Goal: Task Accomplishment & Management: Complete application form

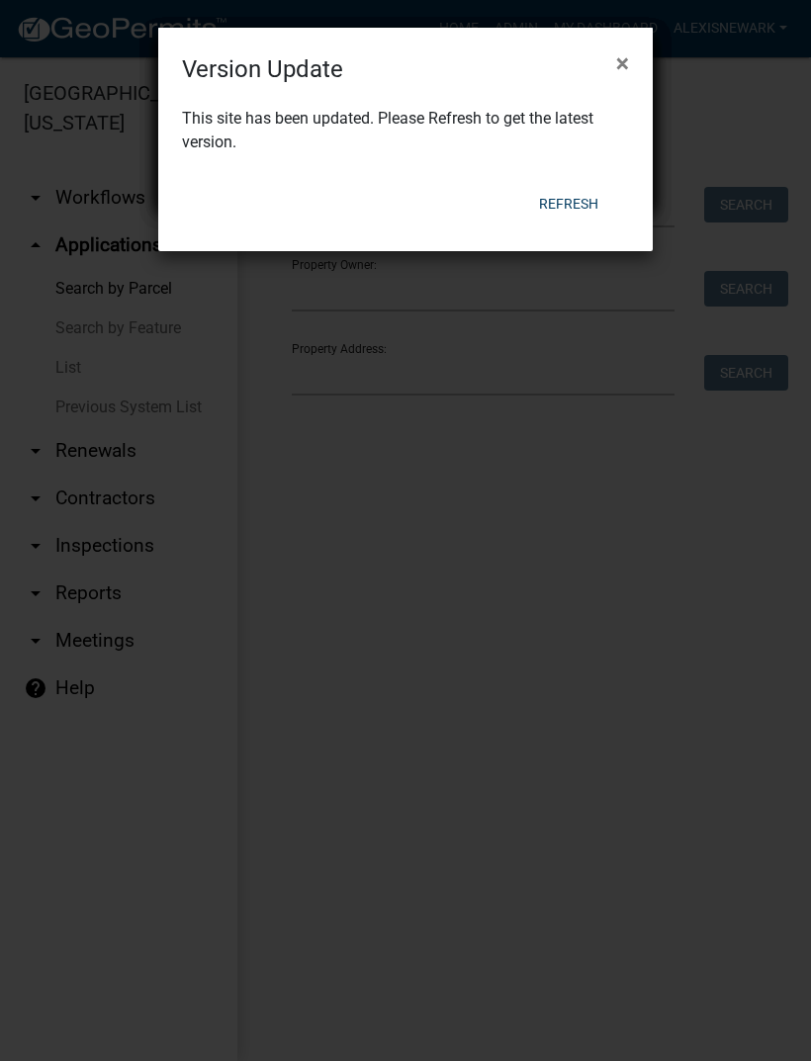
click at [582, 206] on button "Refresh" at bounding box center [568, 204] width 91 height 36
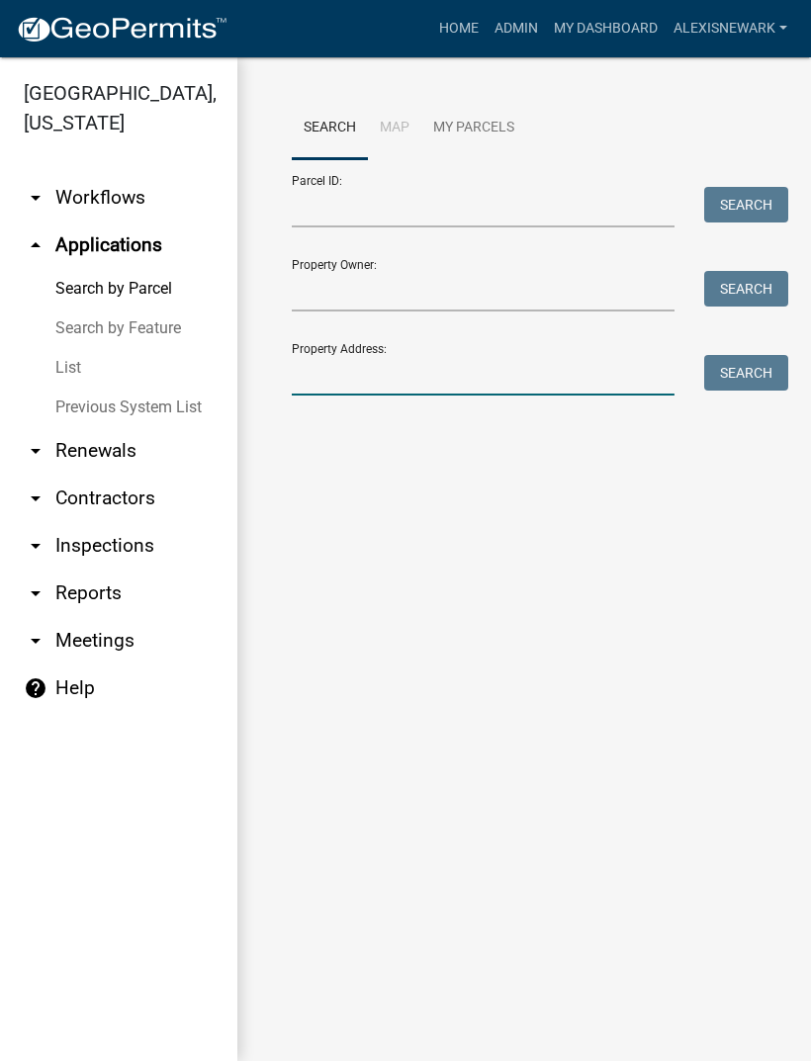
click at [413, 364] on input "Property Address:" at bounding box center [483, 375] width 383 height 41
type input "30733"
click at [752, 347] on div "Property Address: 30733 Search" at bounding box center [524, 361] width 465 height 68
click at [746, 360] on button "Search" at bounding box center [746, 373] width 84 height 36
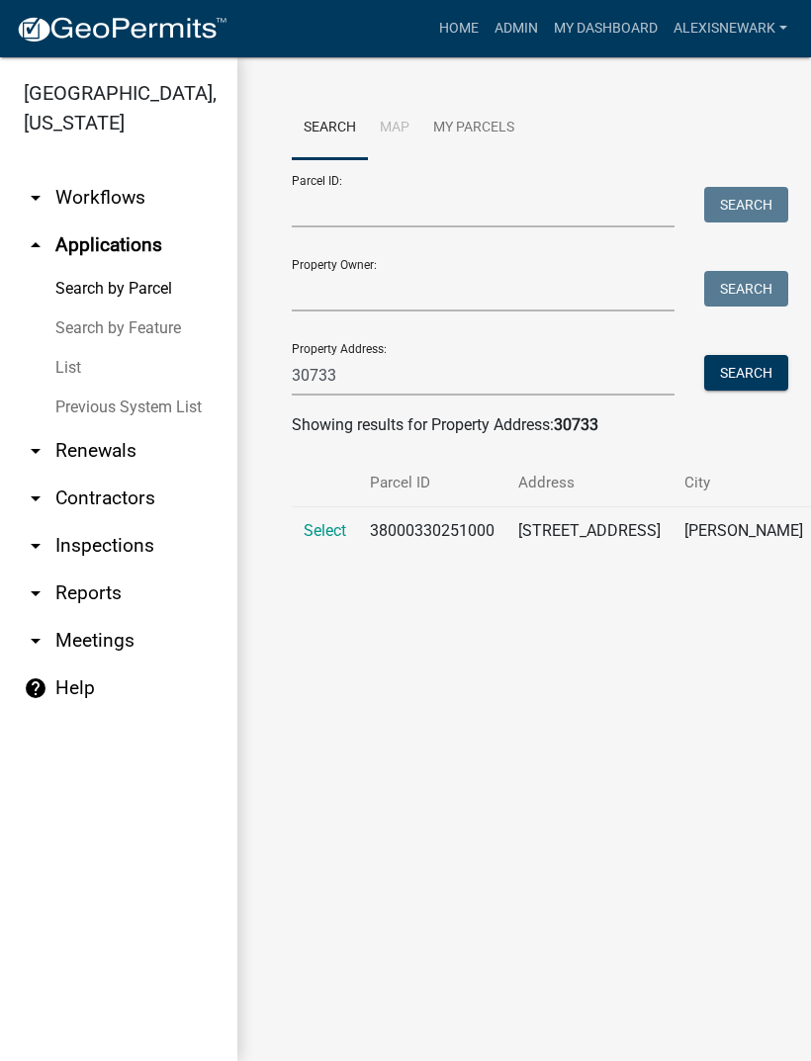
click at [326, 536] on span "Select" at bounding box center [325, 530] width 43 height 19
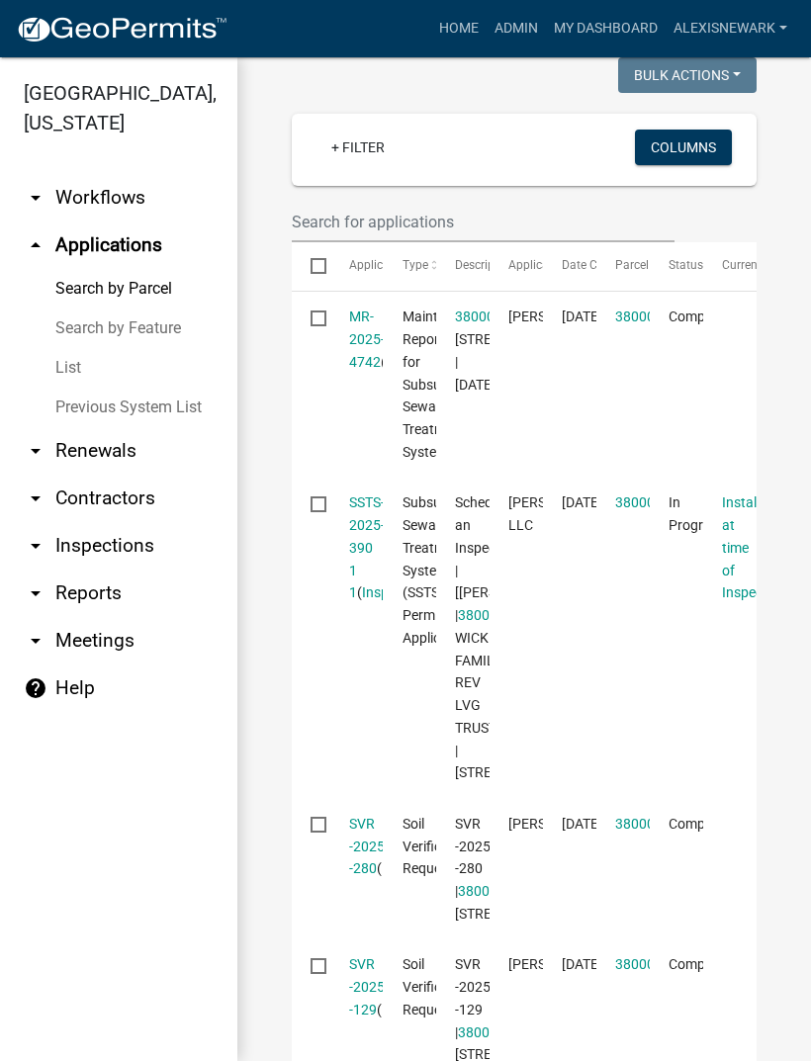
scroll to position [611, 0]
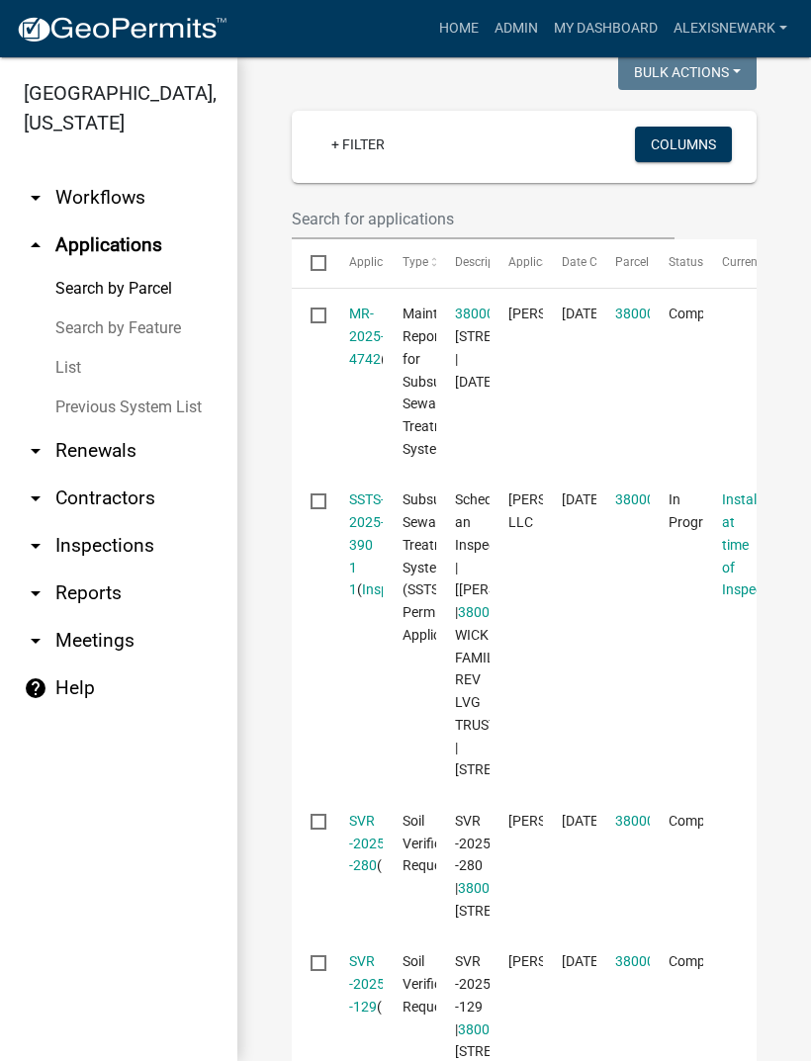
click at [355, 501] on link "SSTS-2025-390 1 1" at bounding box center [367, 544] width 36 height 106
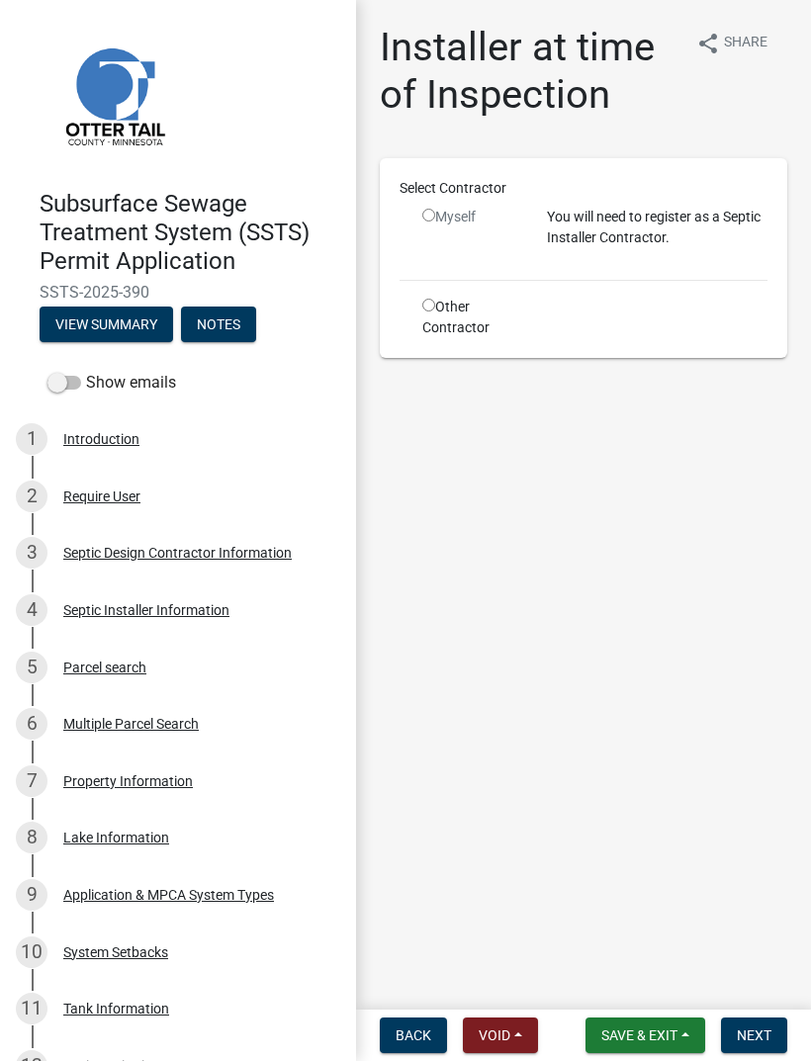
click at [84, 611] on div "Septic Installer Information" at bounding box center [146, 610] width 166 height 14
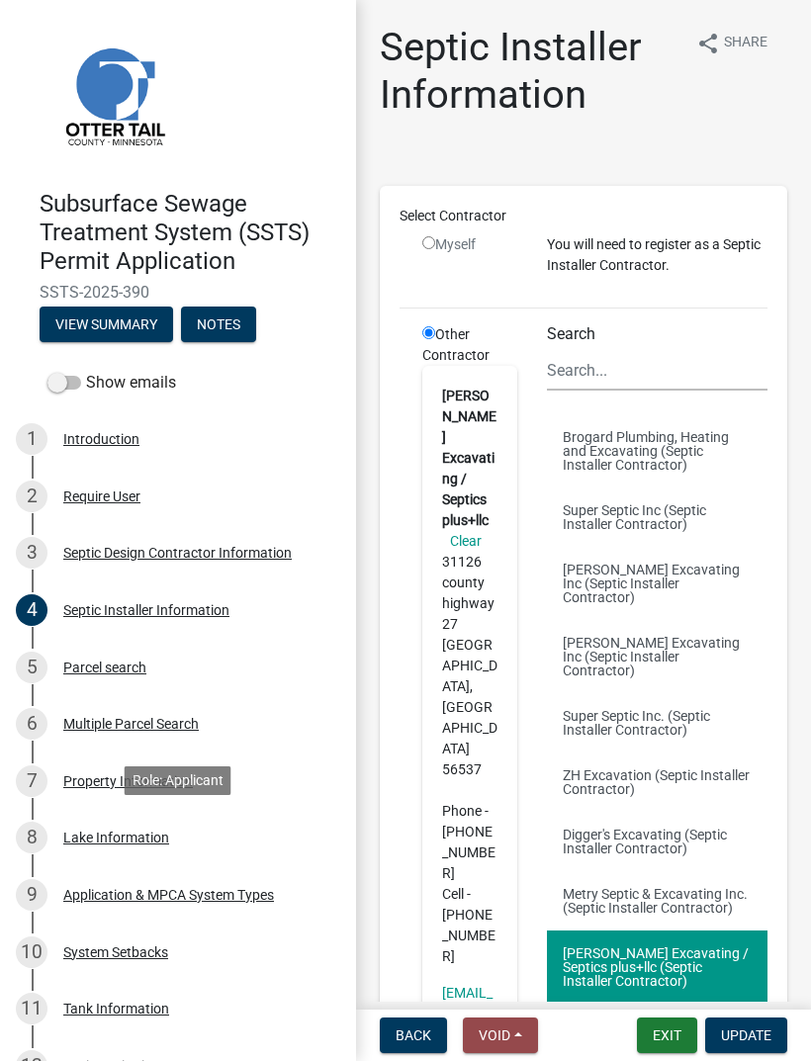
click at [170, 827] on div "8 Lake Information" at bounding box center [170, 838] width 309 height 32
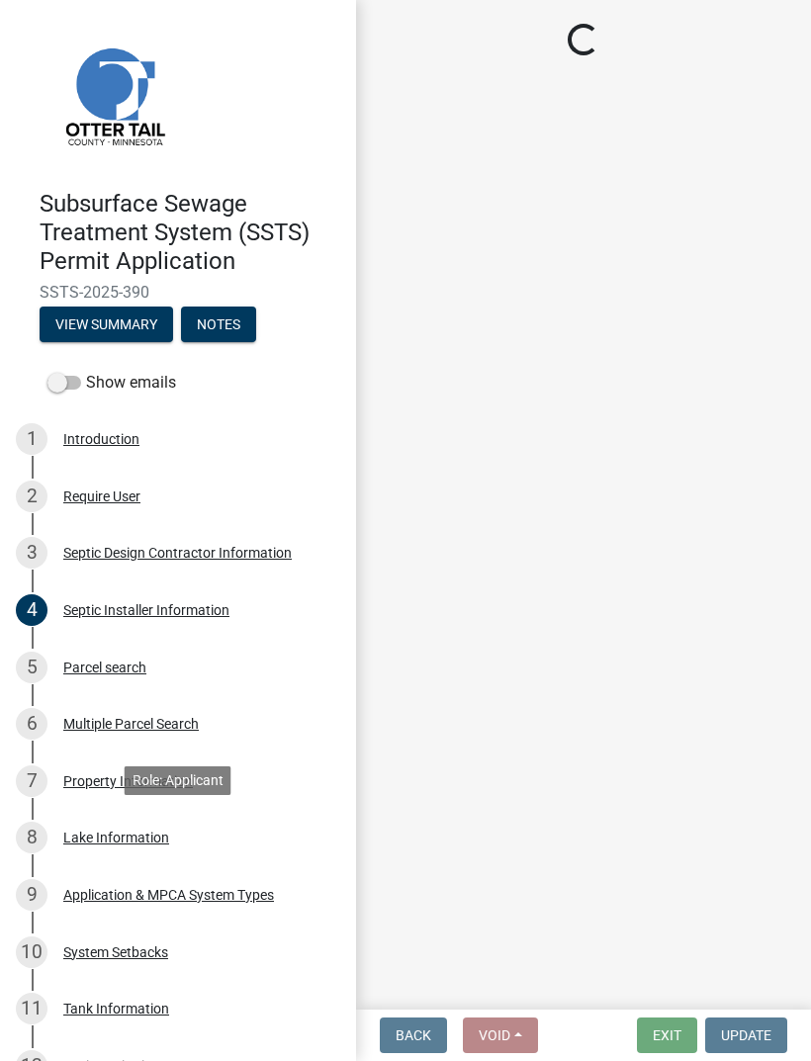
select select "1902dbf7-f50a-4c3f-af4e-e064b8b846f7"
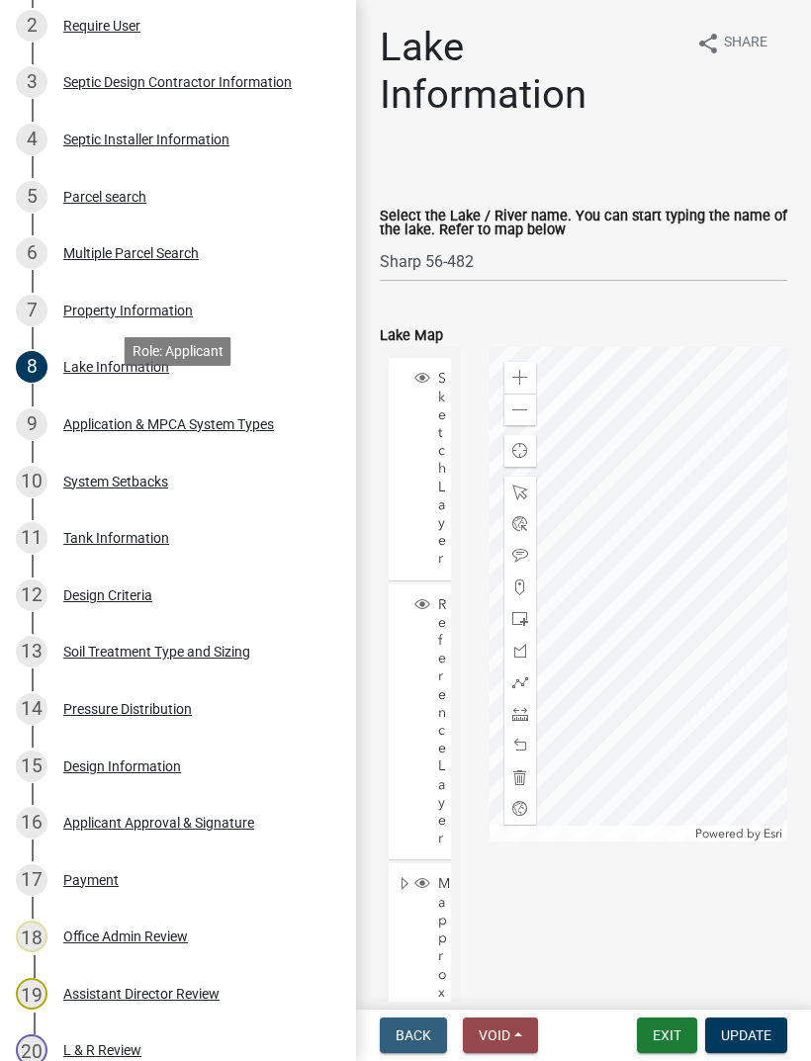
scroll to position [487, 0]
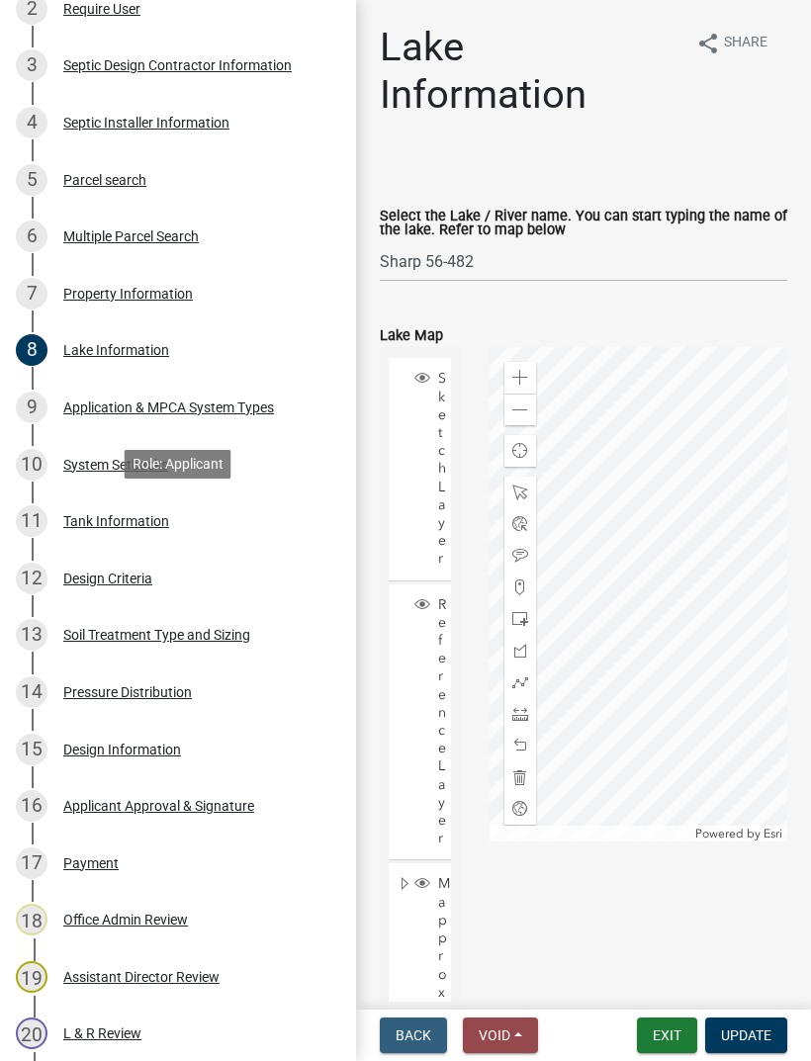
click at [143, 514] on div "Tank Information" at bounding box center [116, 521] width 106 height 14
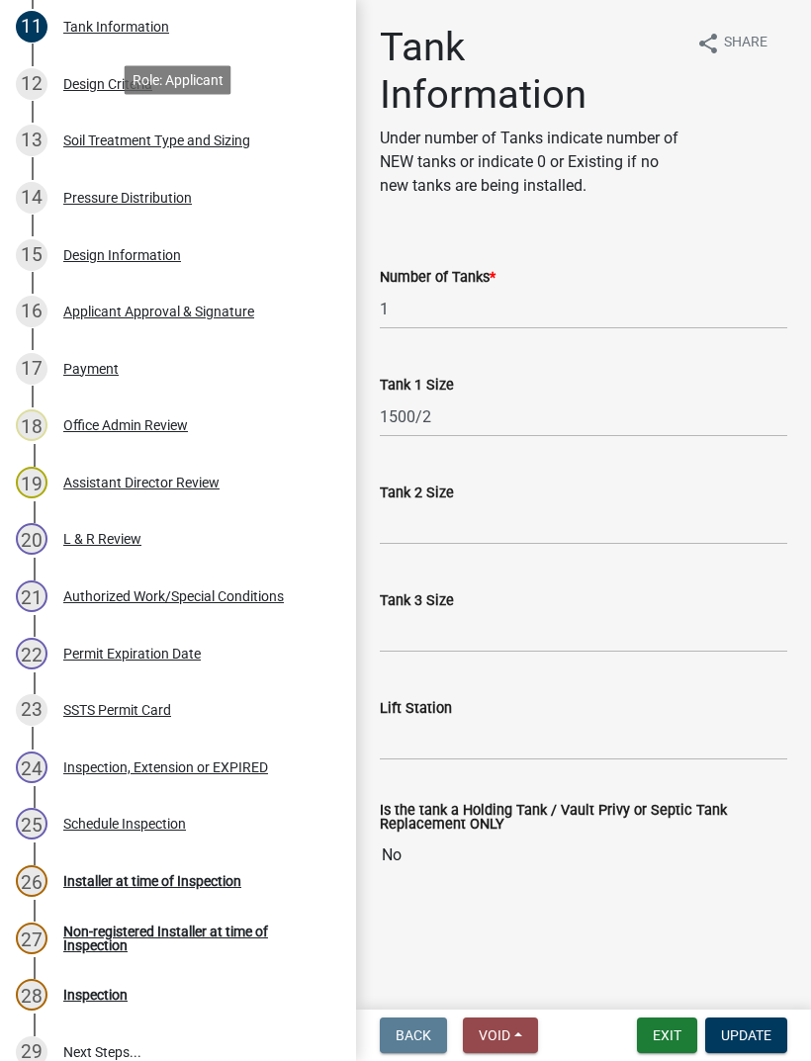
scroll to position [980, 0]
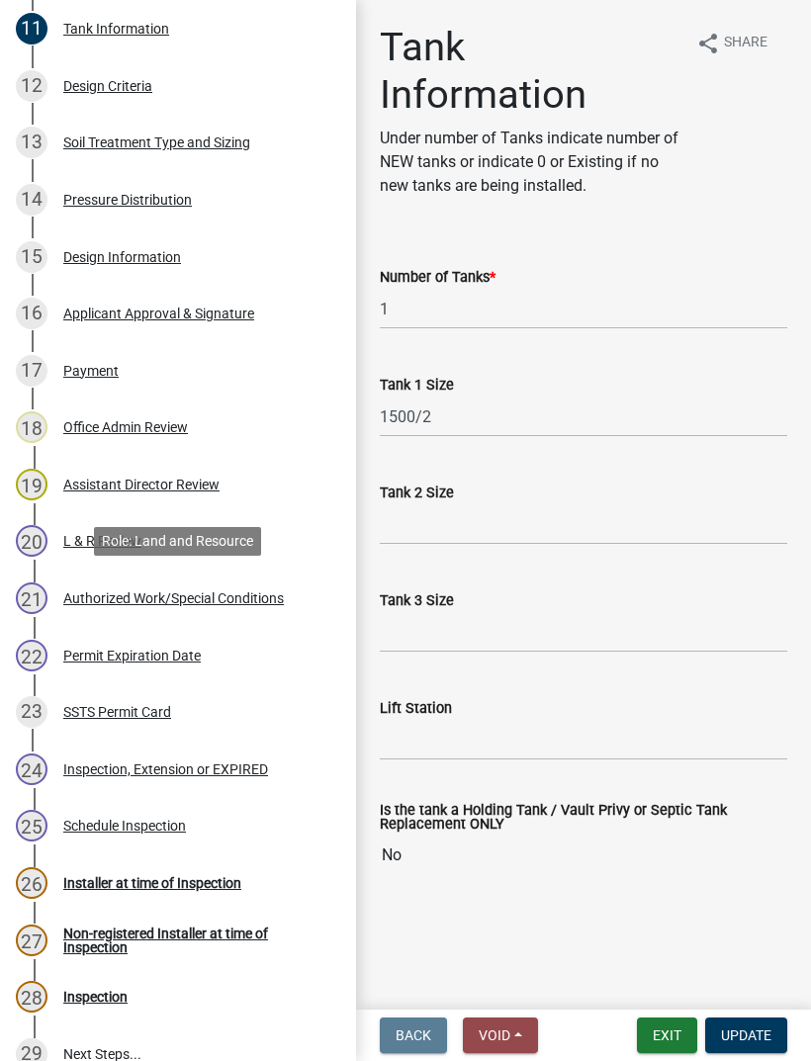
click at [242, 596] on div "Authorized Work/Special Conditions" at bounding box center [173, 598] width 221 height 14
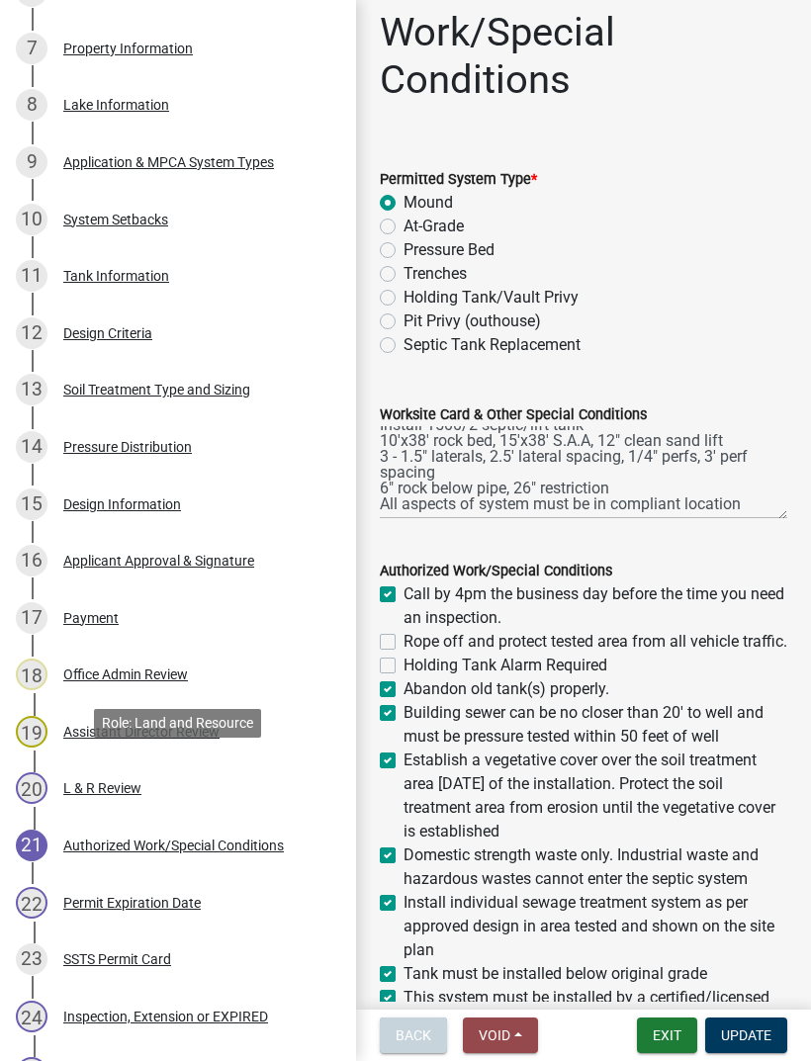
scroll to position [730, 0]
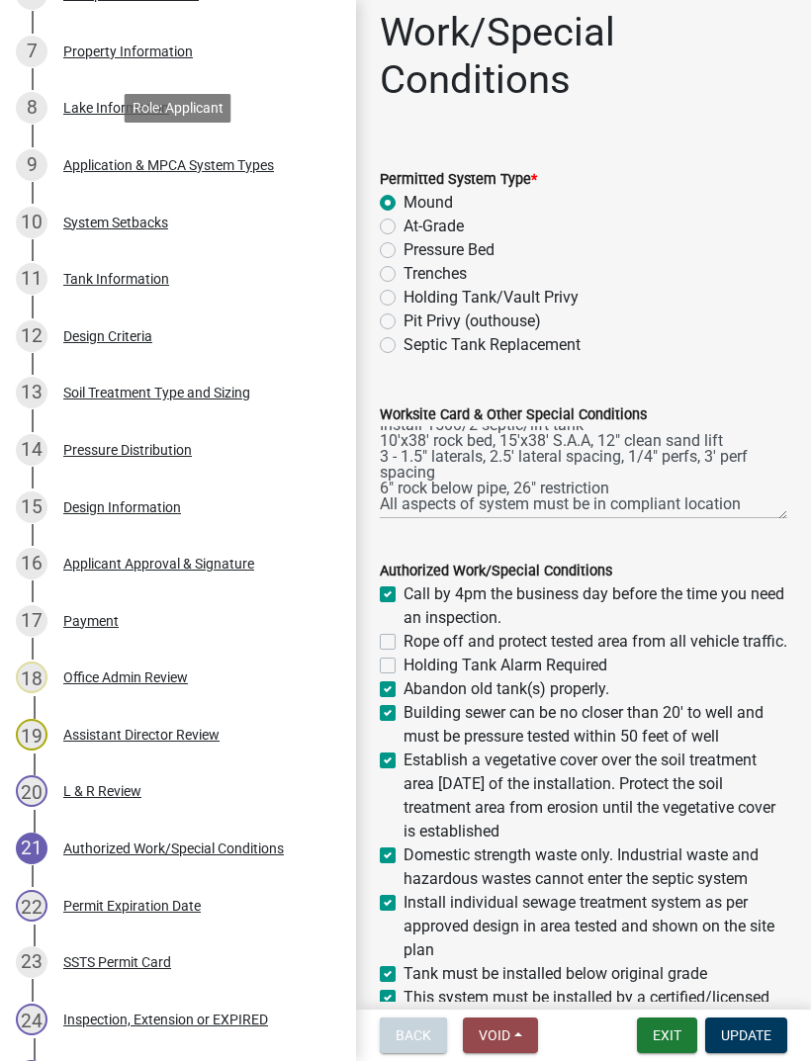
click at [215, 161] on div "Application & MPCA System Types" at bounding box center [168, 165] width 211 height 14
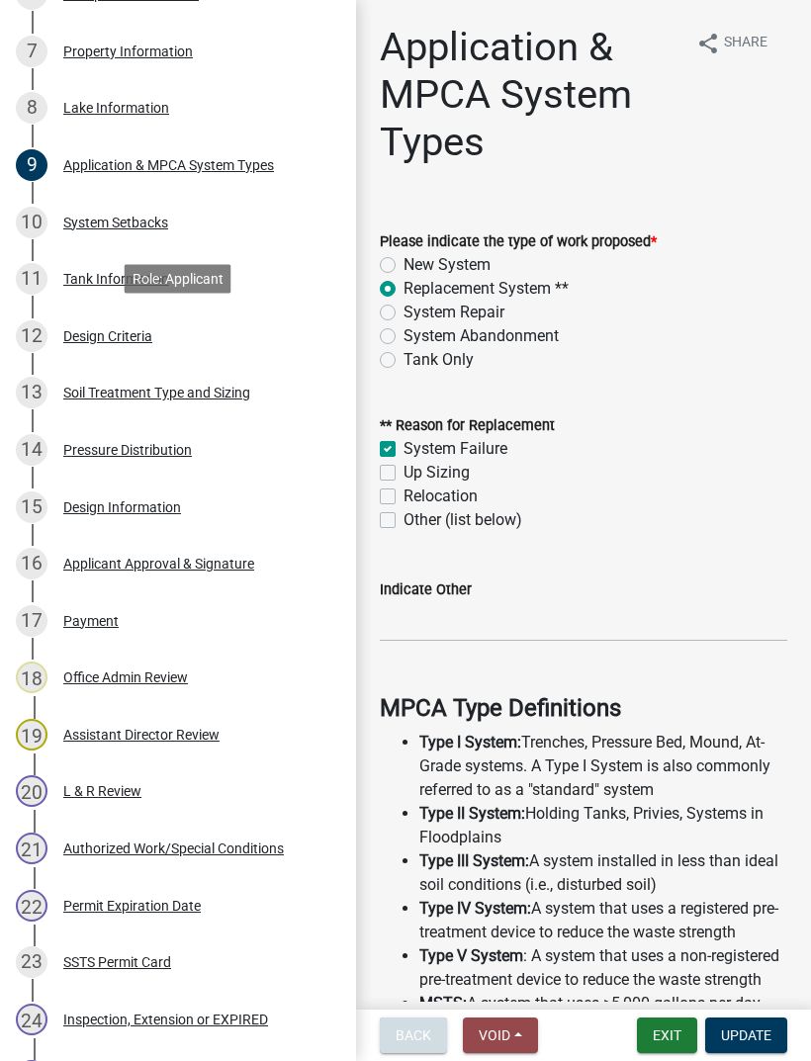
click at [133, 332] on div "Design Criteria" at bounding box center [107, 336] width 89 height 14
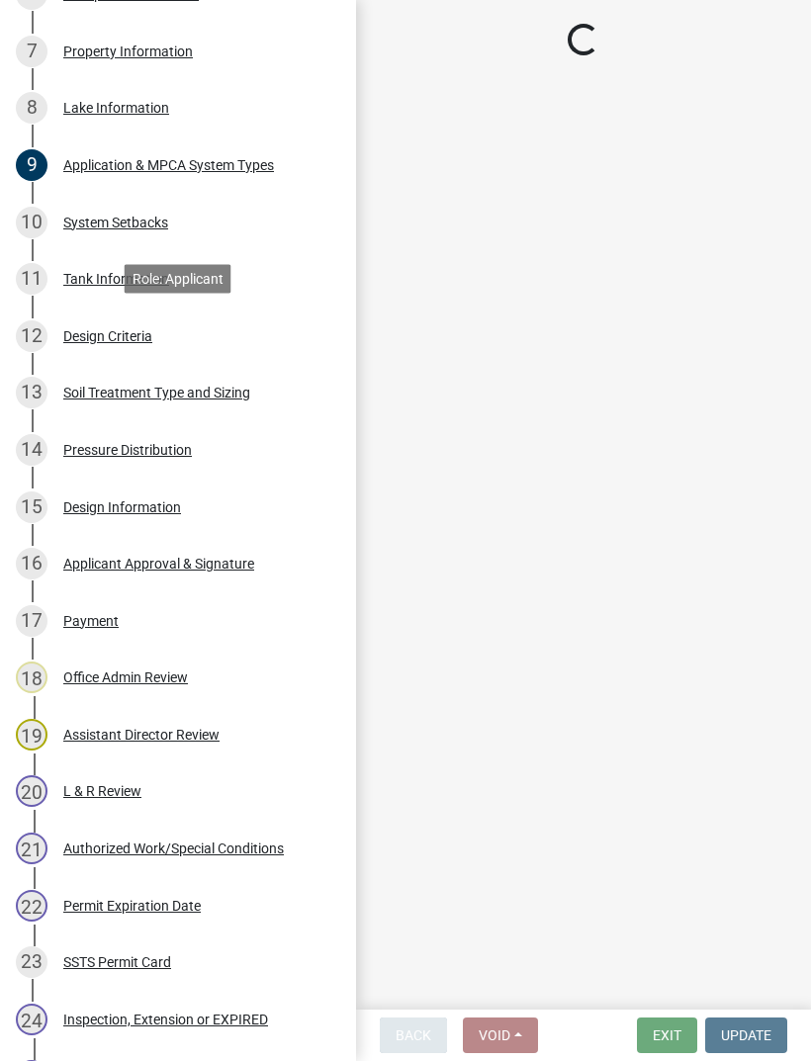
select select "b8a1b220-aca7-4670-a1f5-0f0b15eabd52"
select select "70eb23f8-102f-4072-81d7-b3b0dd1c94c8"
select select "643267e1-855b-462d-a385-c521968adb40"
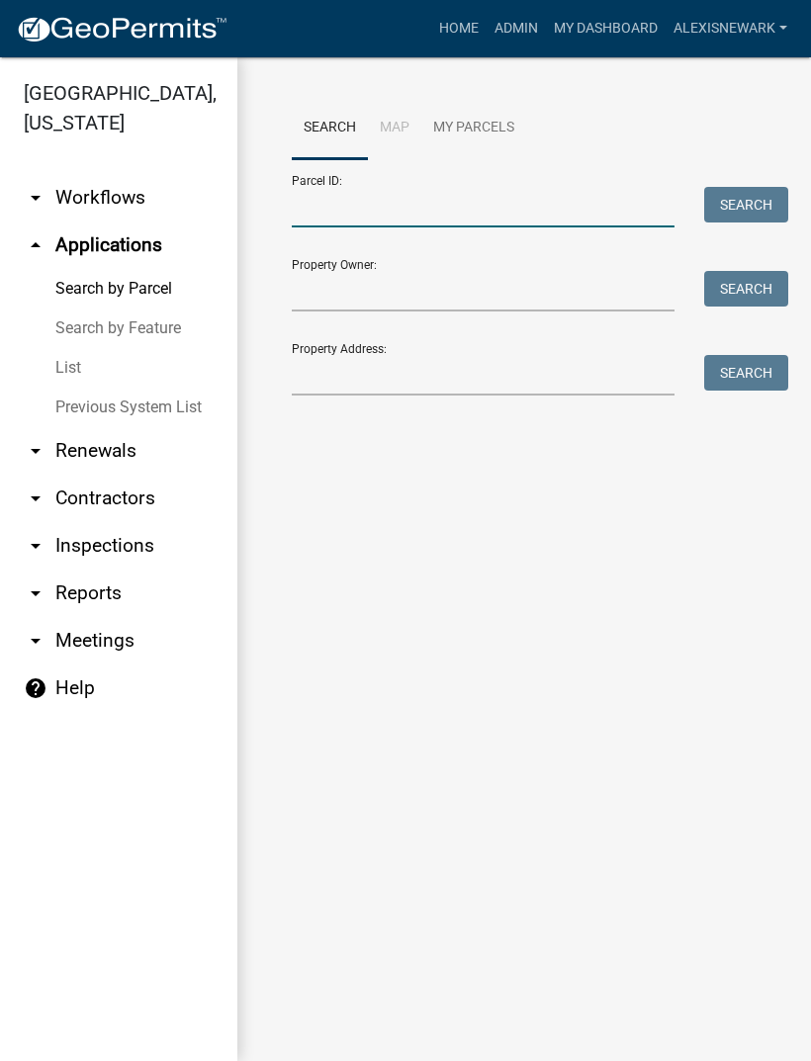
click at [440, 209] on input "Parcel ID:" at bounding box center [483, 207] width 383 height 41
click at [450, 205] on input "Parcel ID:" at bounding box center [483, 207] width 383 height 41
paste input "17000060073029"
type input "17000060073029"
click at [746, 216] on button "Search" at bounding box center [746, 205] width 84 height 36
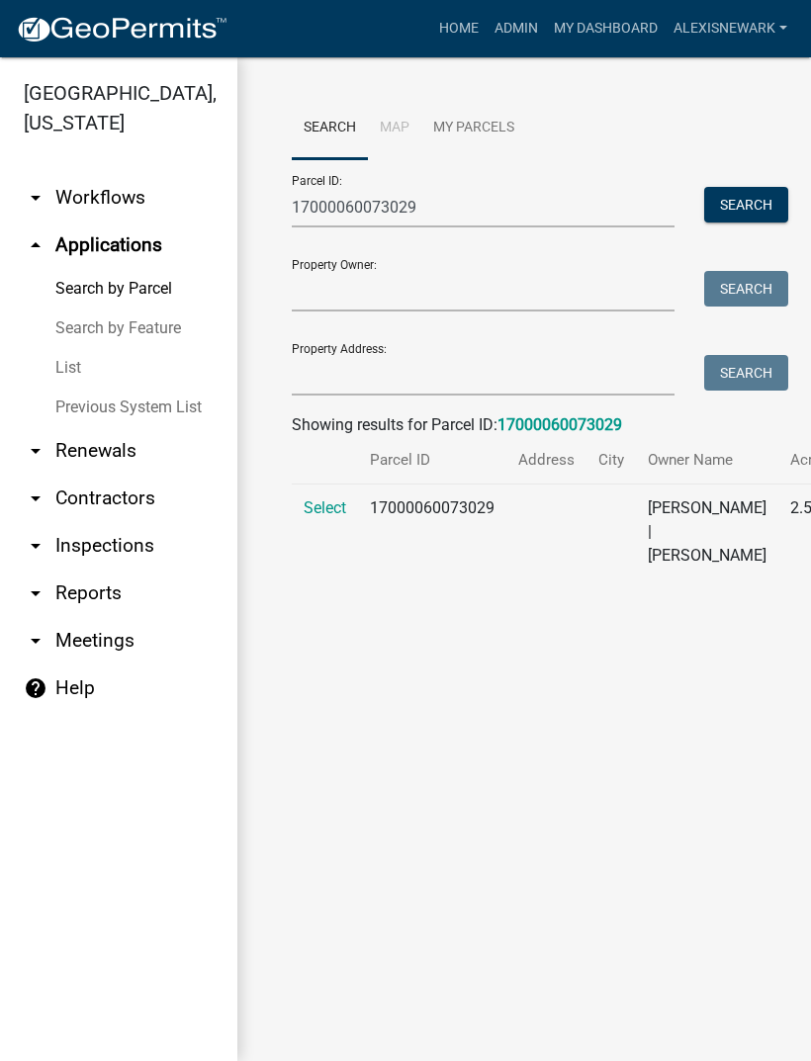
click at [336, 517] on span "Select" at bounding box center [325, 507] width 43 height 19
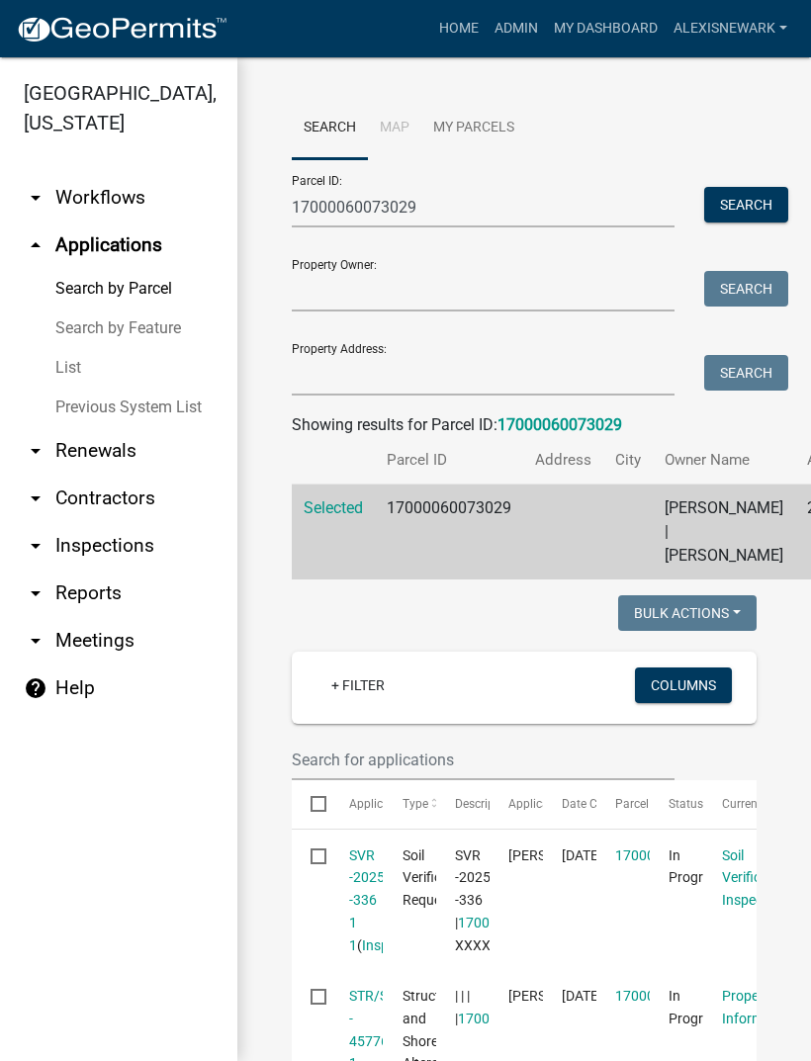
scroll to position [266, 0]
